Goal: Task Accomplishment & Management: Manage account settings

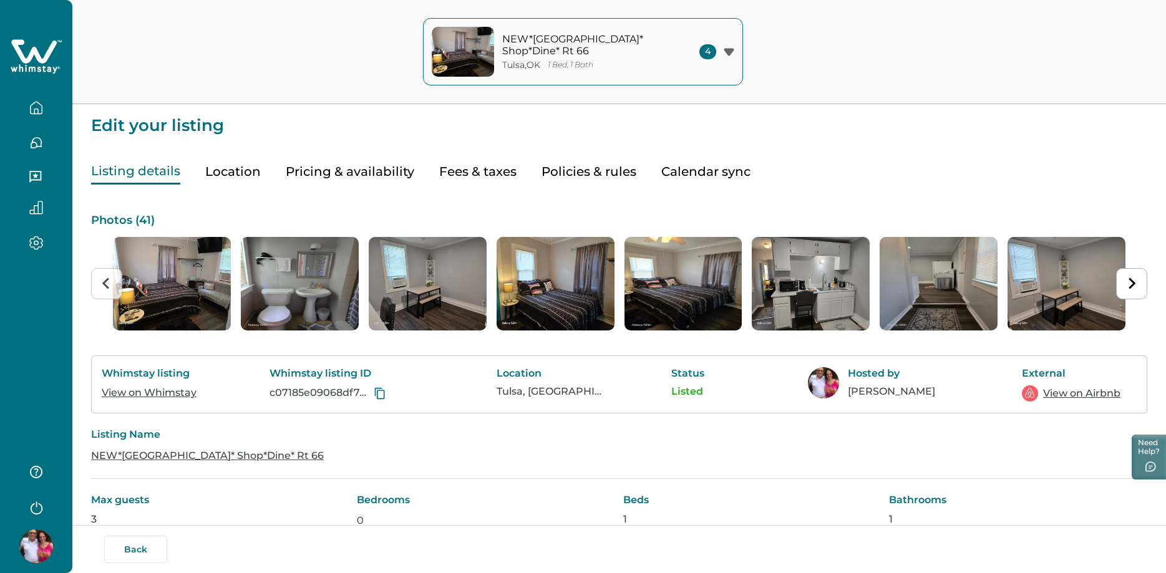
click at [726, 49] on icon "button" at bounding box center [729, 51] width 10 height 7
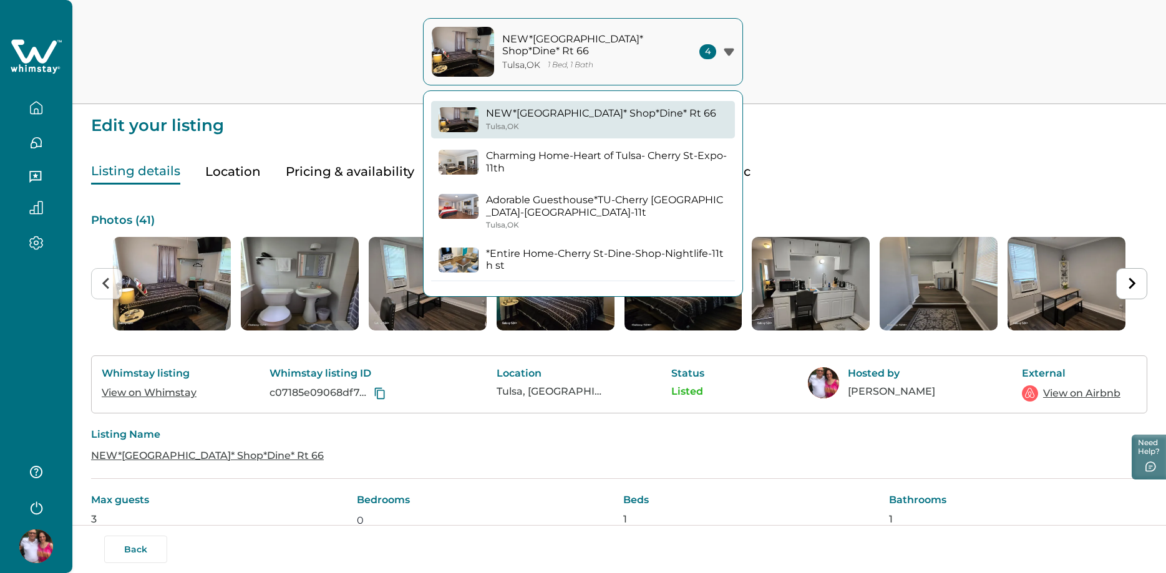
click at [535, 165] on p "Charming Home-Heart of Tulsa- Cherry St-Expo-11th" at bounding box center [606, 162] width 241 height 24
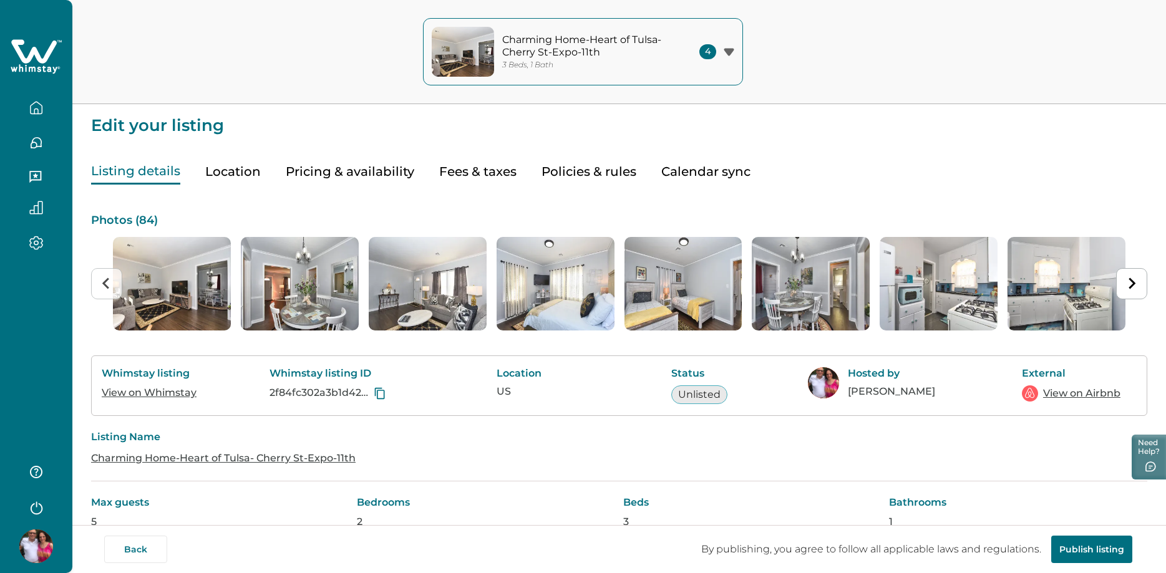
click at [731, 47] on div "4" at bounding box center [717, 51] width 35 height 15
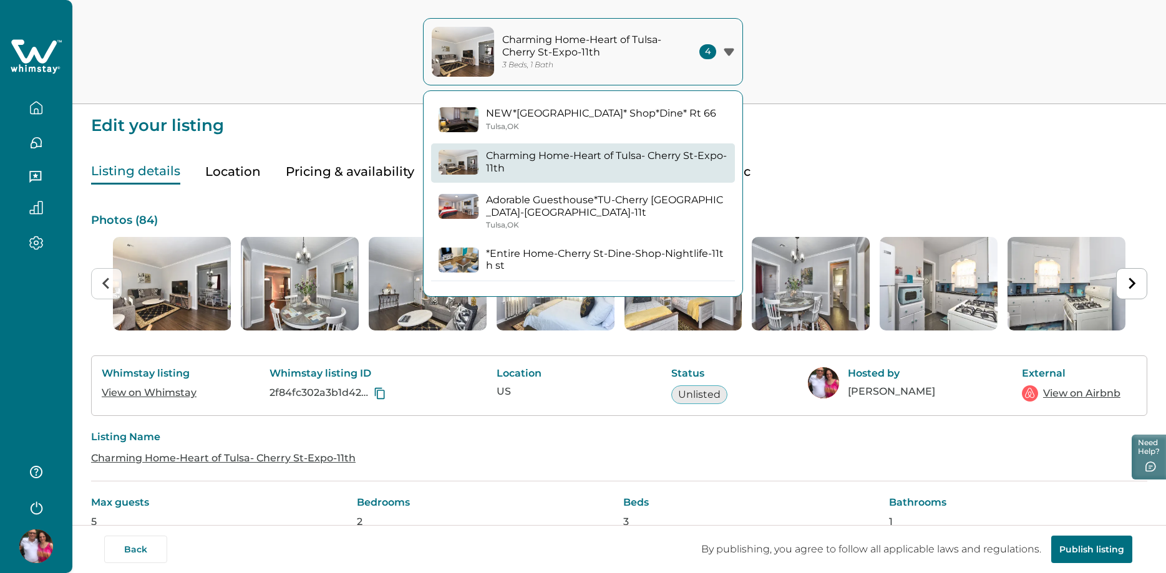
click at [546, 112] on p "NEW*[GEOGRAPHIC_DATA]* Shop*Dine* Rt 66" at bounding box center [601, 113] width 230 height 12
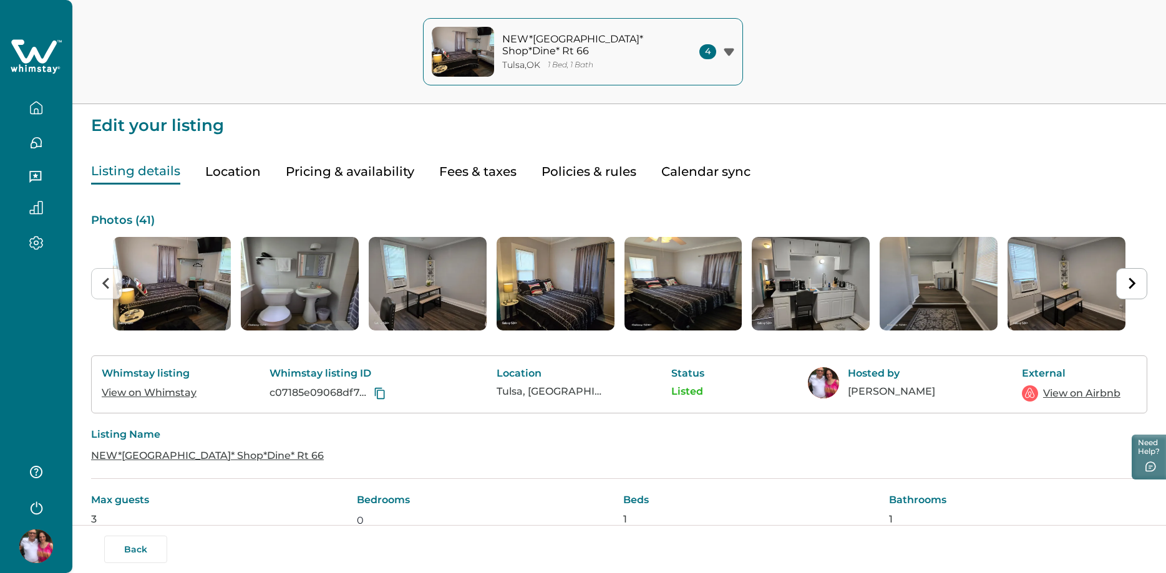
click at [729, 51] on icon "button" at bounding box center [729, 51] width 10 height 7
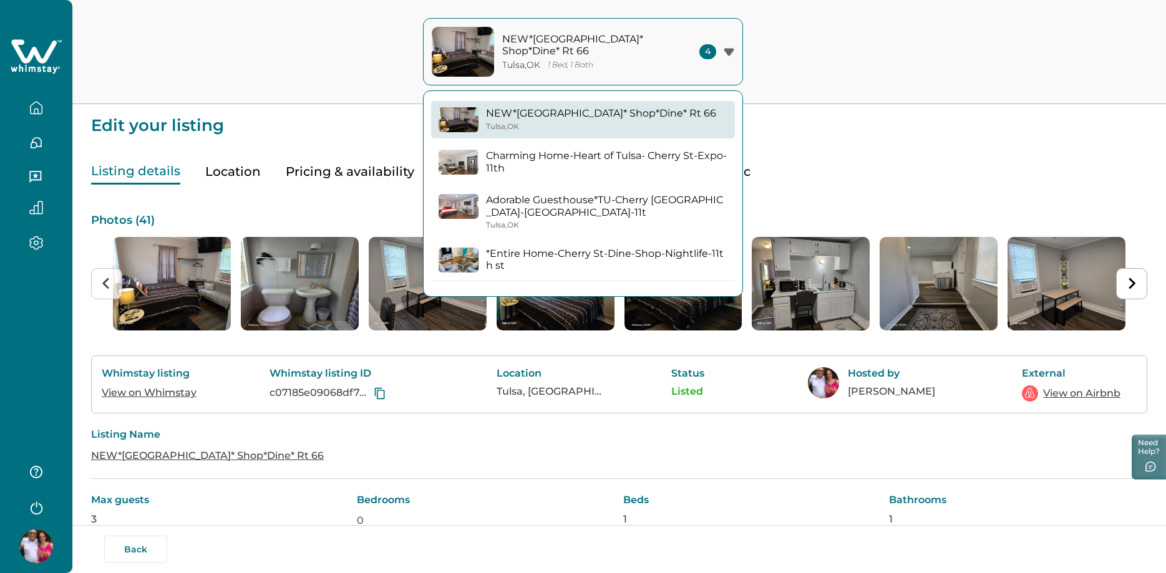
click at [534, 263] on p "*Entire Home-Cherry St-Dine-Shop-Nightlife-11th st" at bounding box center [606, 260] width 241 height 24
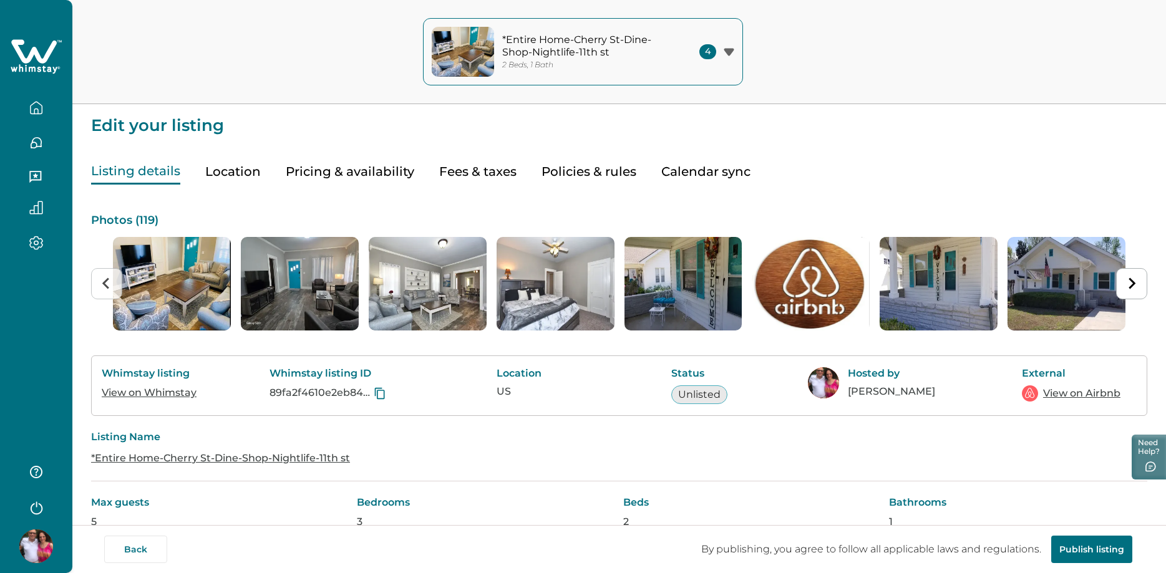
click at [729, 50] on icon "button" at bounding box center [729, 51] width 10 height 7
